Goal: Book appointment/travel/reservation

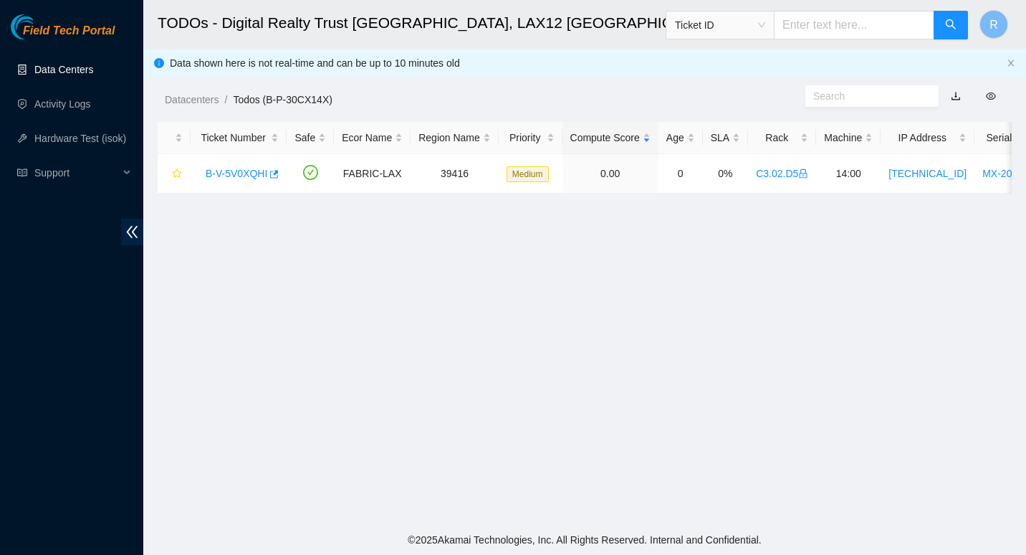
click at [56, 67] on link "Data Centers" at bounding box center [63, 69] width 59 height 11
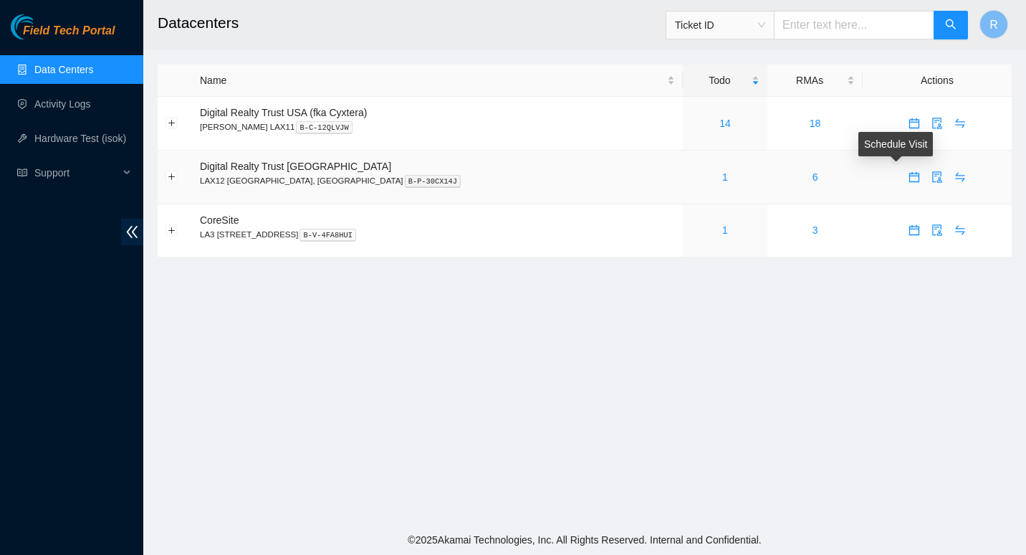
click at [904, 176] on span "calendar" at bounding box center [914, 176] width 21 height 11
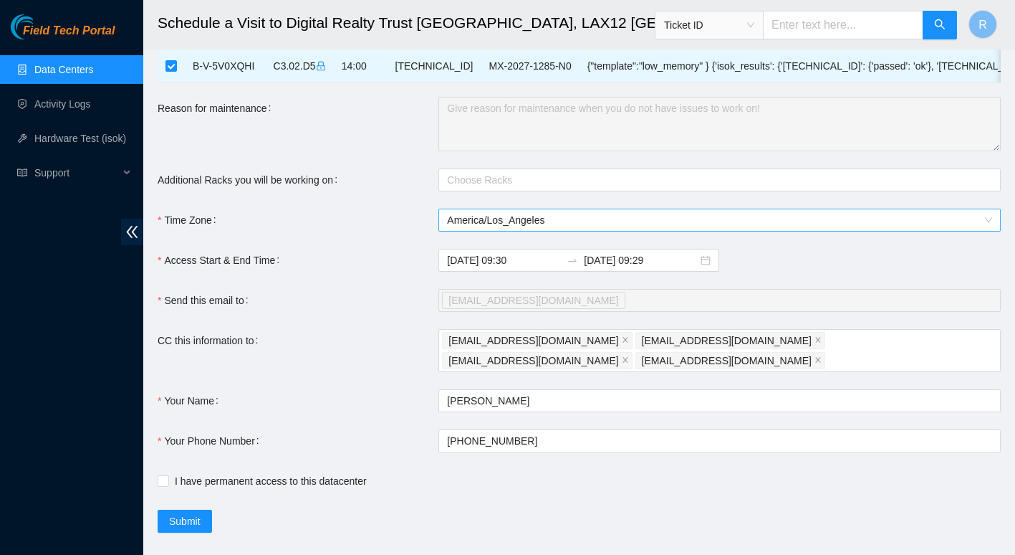
scroll to position [77, 0]
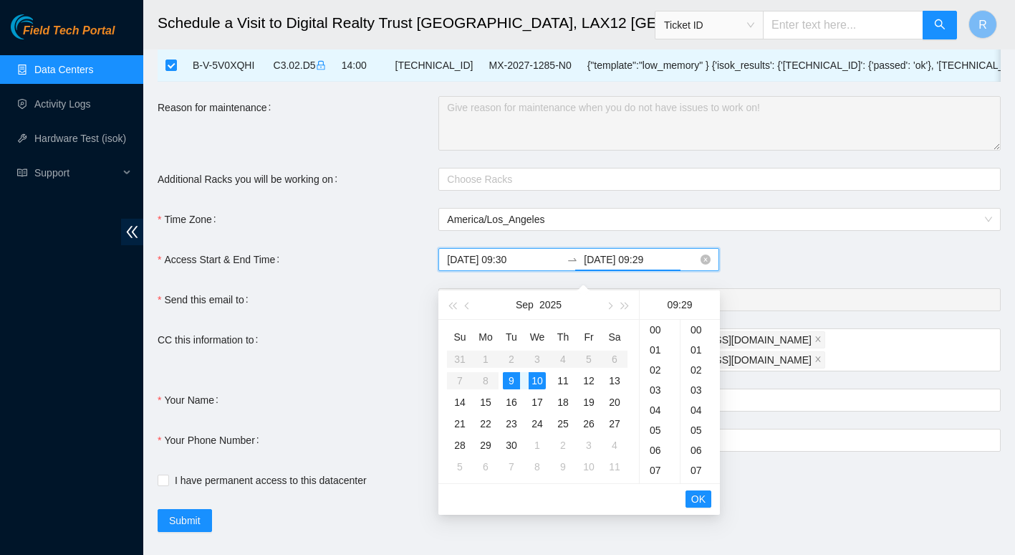
click at [646, 267] on input "[DATE] 09:29" at bounding box center [641, 259] width 114 height 16
click at [509, 380] on div "9" at bounding box center [511, 380] width 17 height 17
click at [653, 403] on div "13" at bounding box center [660, 410] width 40 height 20
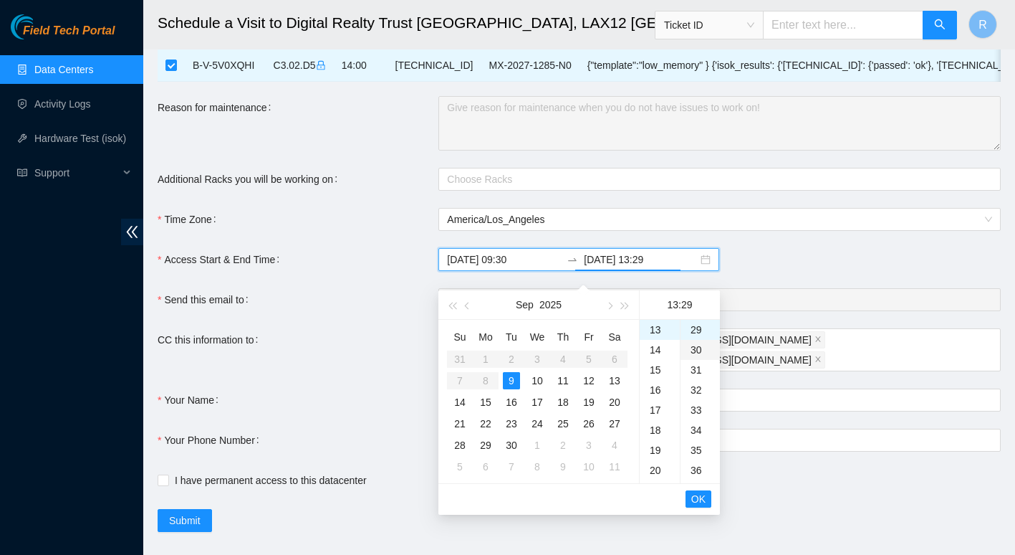
click at [691, 341] on div "30" at bounding box center [700, 350] width 39 height 20
type input "[DATE] 13:30"
click at [705, 499] on span "OK" at bounding box center [698, 499] width 14 height 16
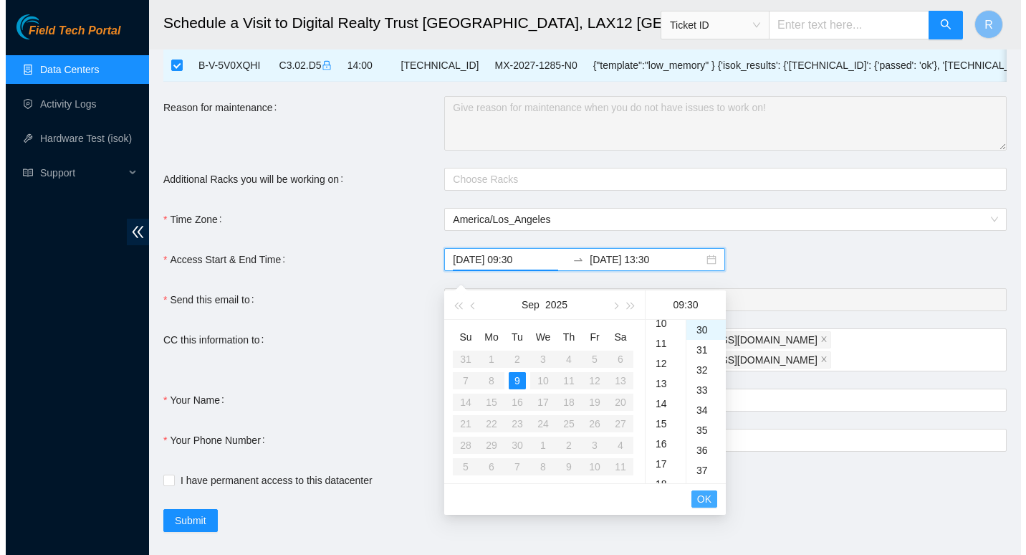
scroll to position [181, 0]
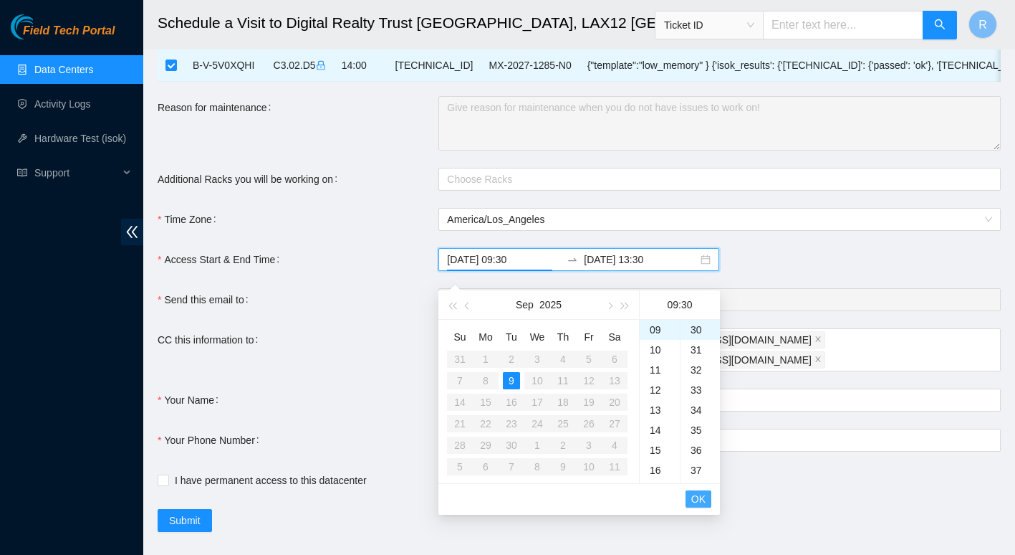
click at [705, 499] on span "OK" at bounding box center [698, 499] width 14 height 16
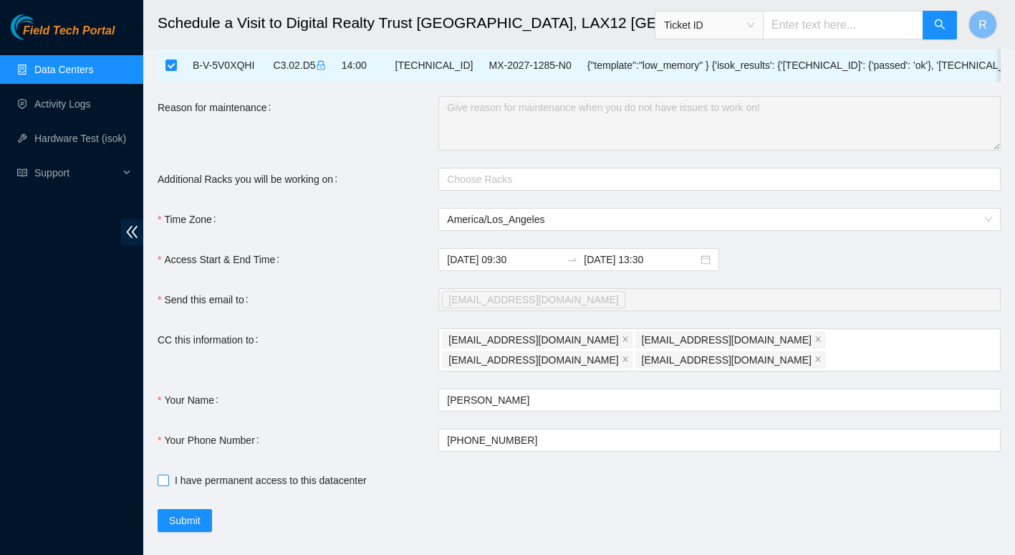
click at [165, 474] on input "I have permanent access to this datacenter" at bounding box center [163, 479] width 10 height 10
checkbox input "true"
click at [198, 512] on span "Submit" at bounding box center [185, 520] width 32 height 16
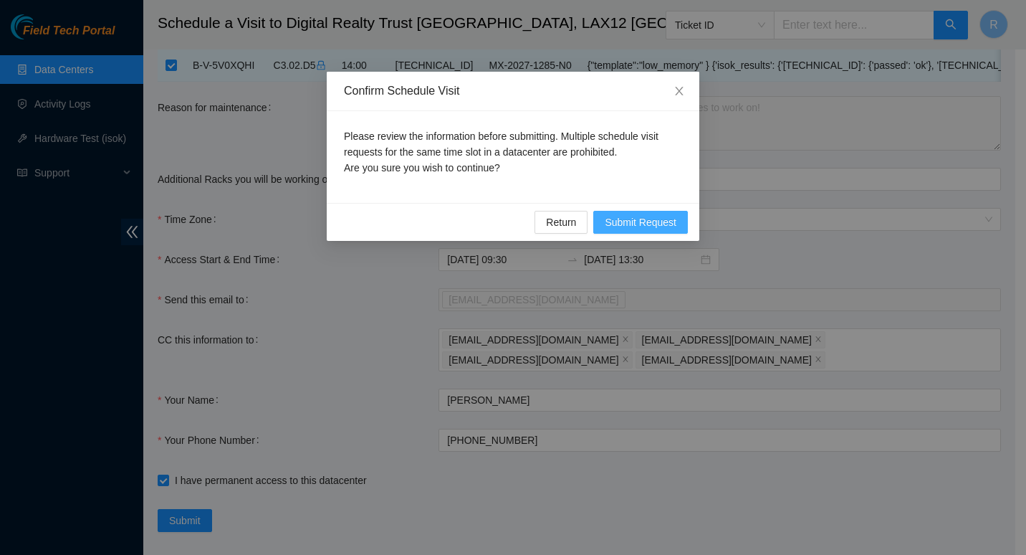
click at [658, 226] on span "Submit Request" at bounding box center [641, 222] width 72 height 16
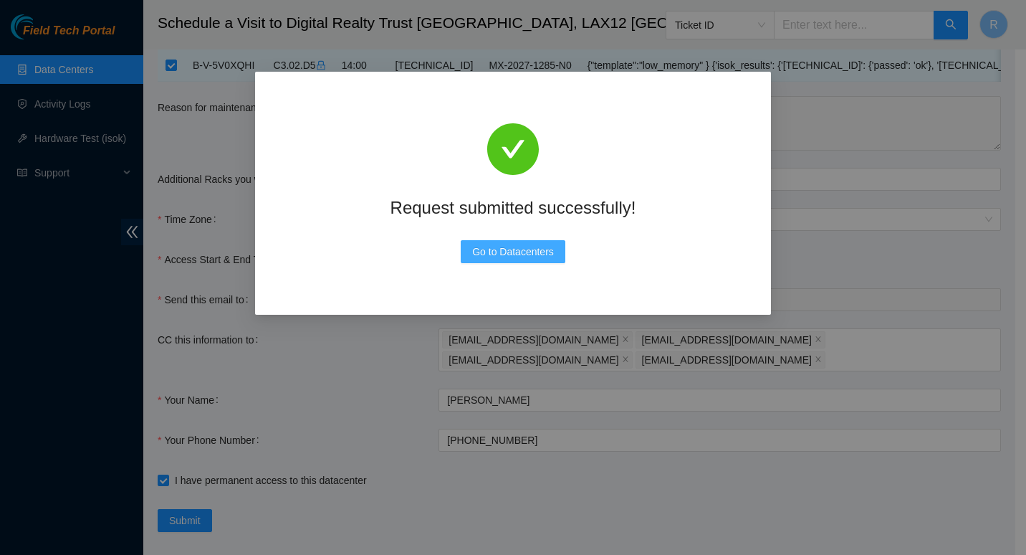
click at [536, 254] on span "Go to Datacenters" at bounding box center [513, 252] width 82 height 16
